Goal: Task Accomplishment & Management: Manage account settings

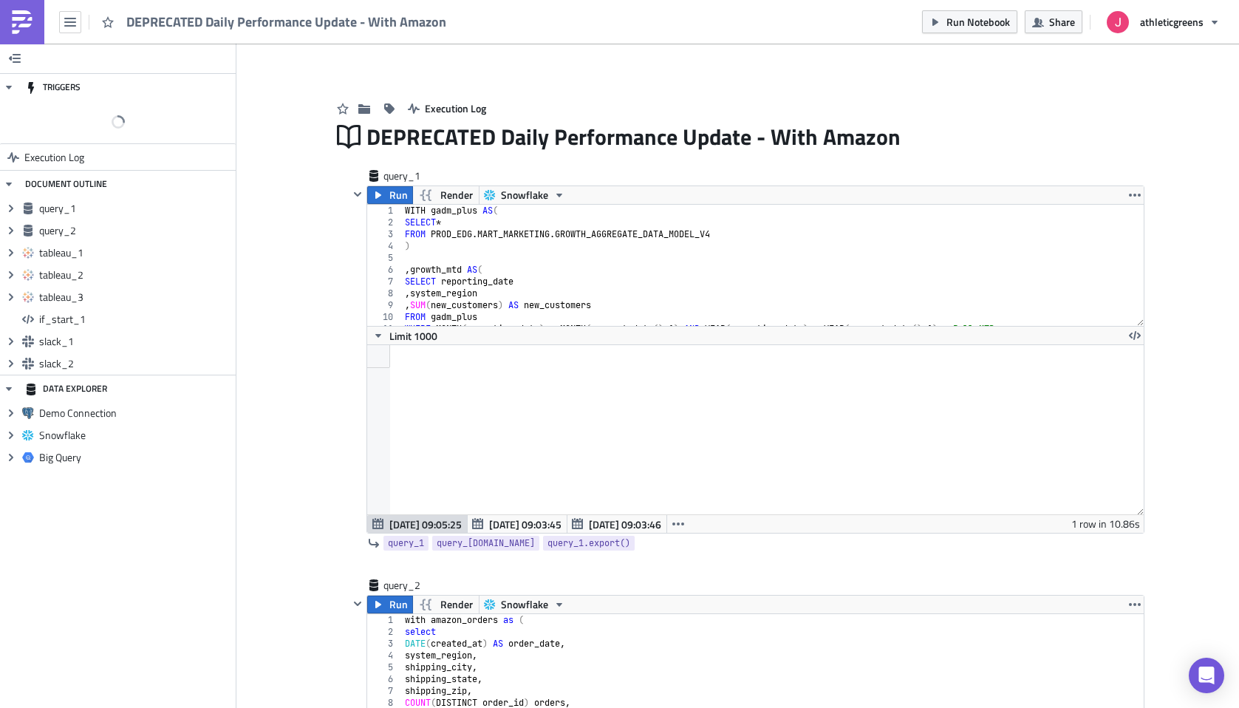
scroll to position [169, 776]
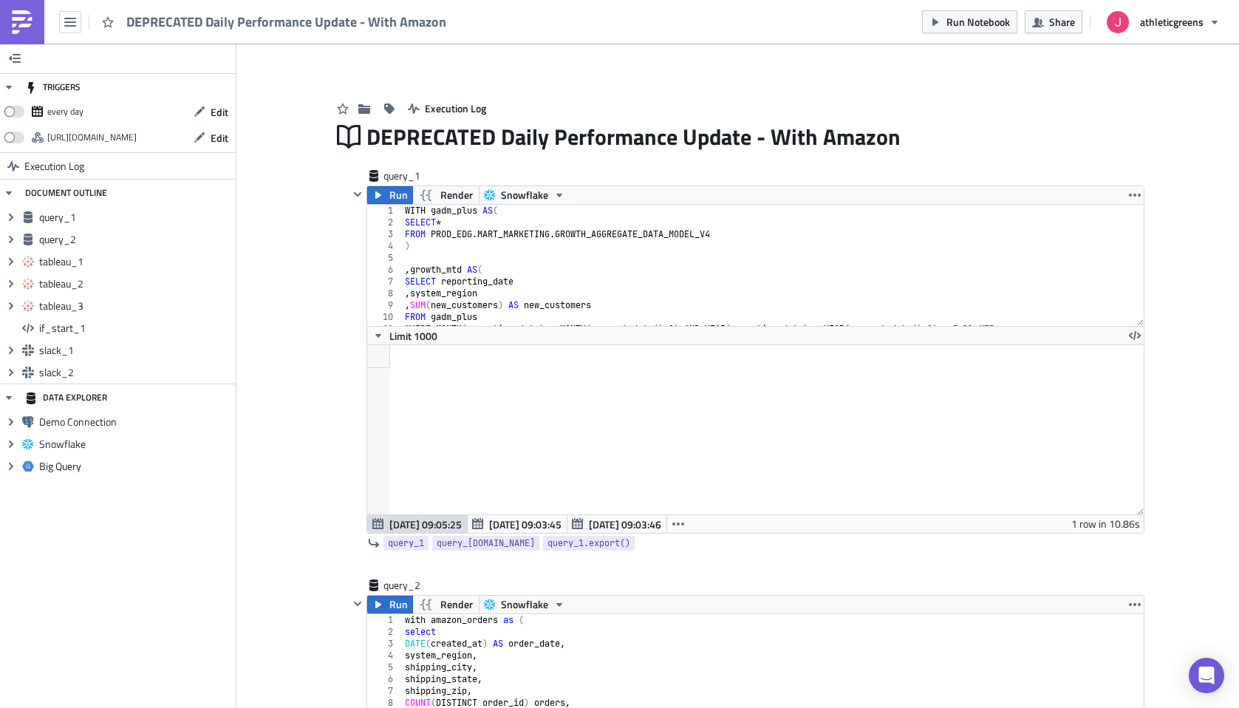
click at [21, 27] on img at bounding box center [22, 22] width 24 height 24
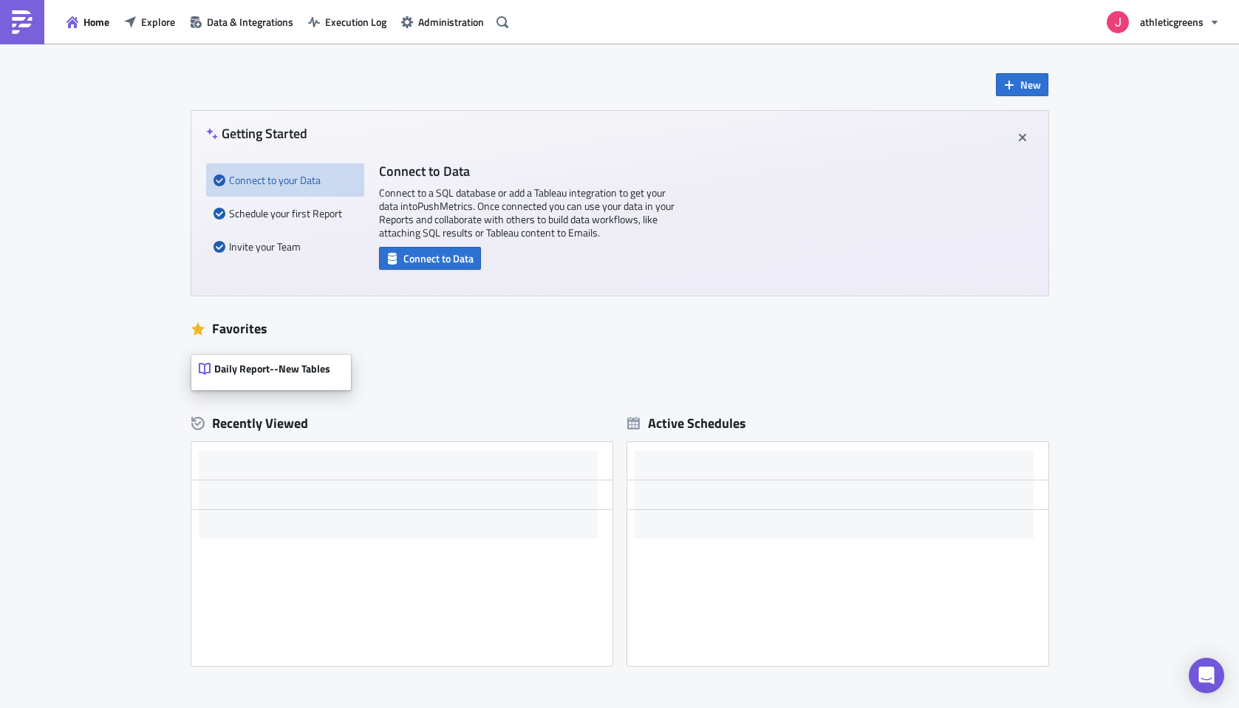
click at [242, 370] on span "Daily Report--New Tables" at bounding box center [272, 368] width 116 height 13
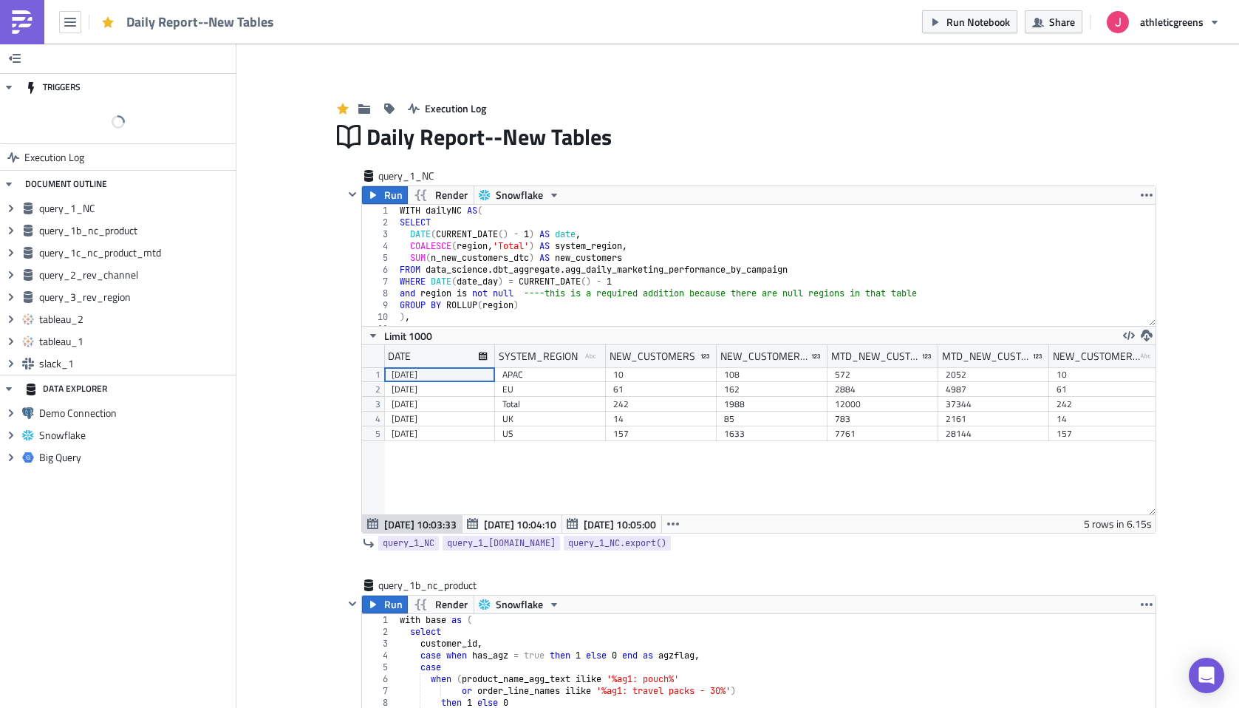
scroll to position [169, 794]
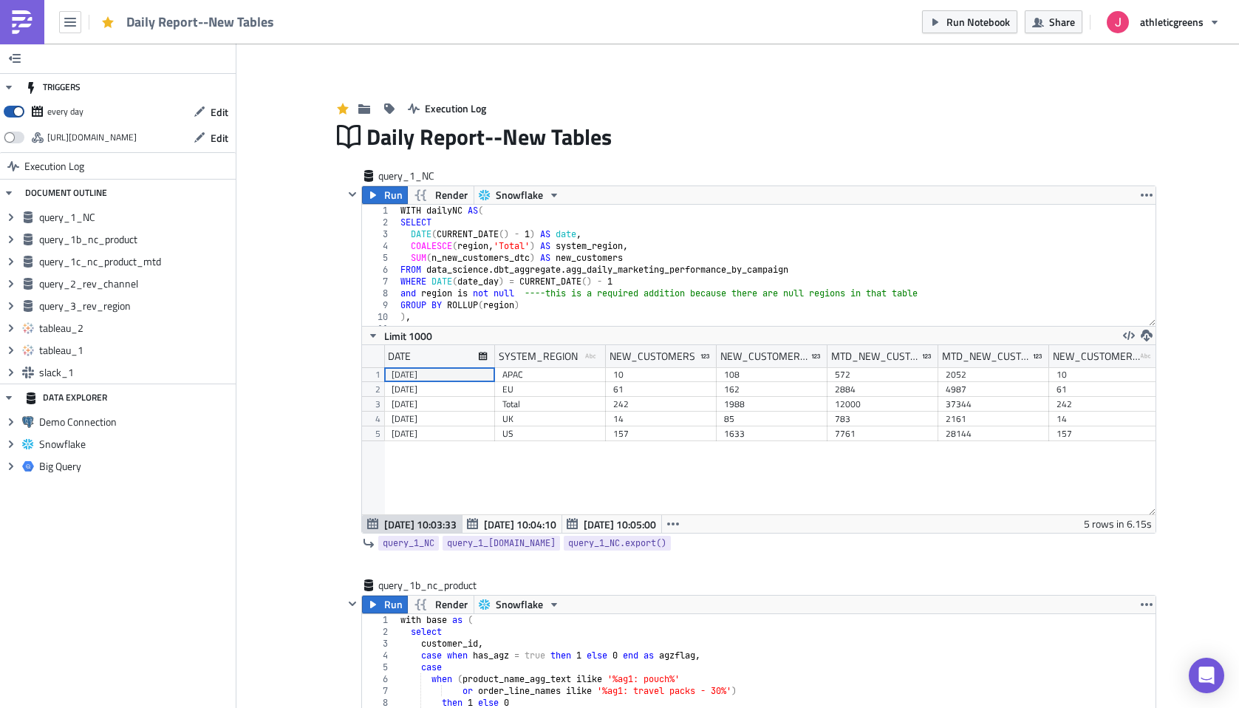
click at [20, 112] on span at bounding box center [14, 112] width 21 height 12
click at [16, 112] on input "checkbox" at bounding box center [12, 108] width 10 height 10
checkbox input "false"
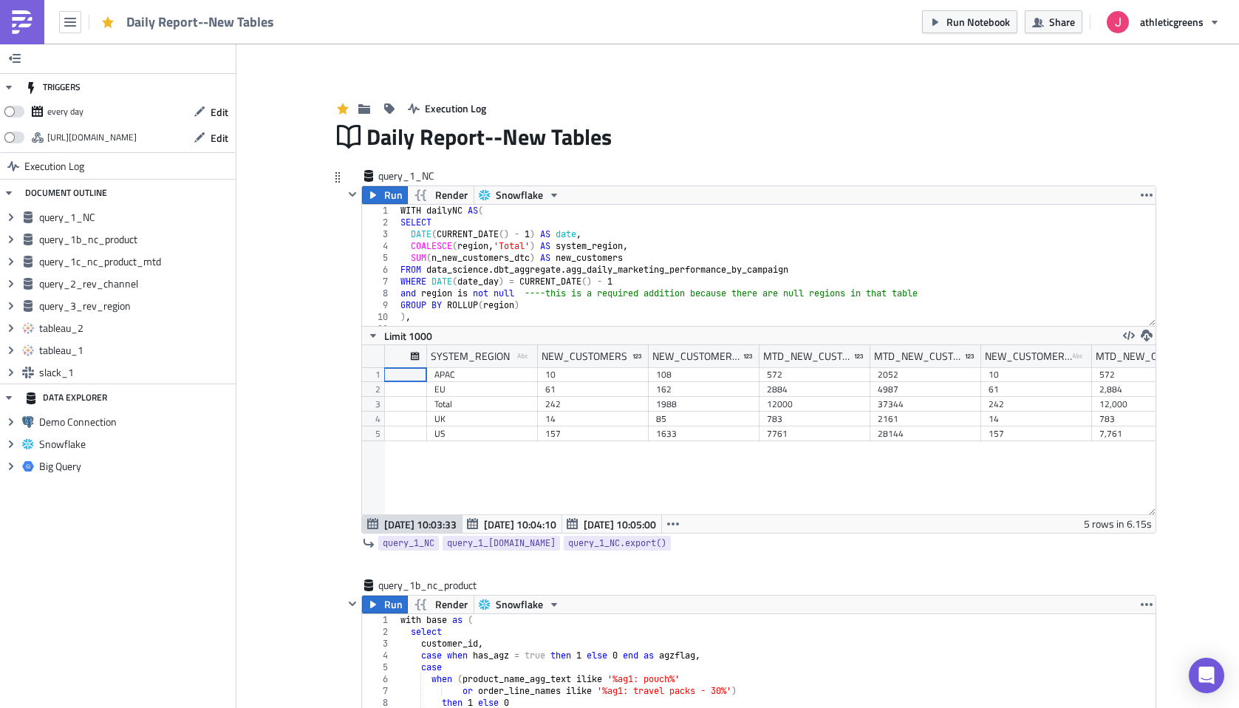
scroll to position [0, 0]
